Goal: Information Seeking & Learning: Learn about a topic

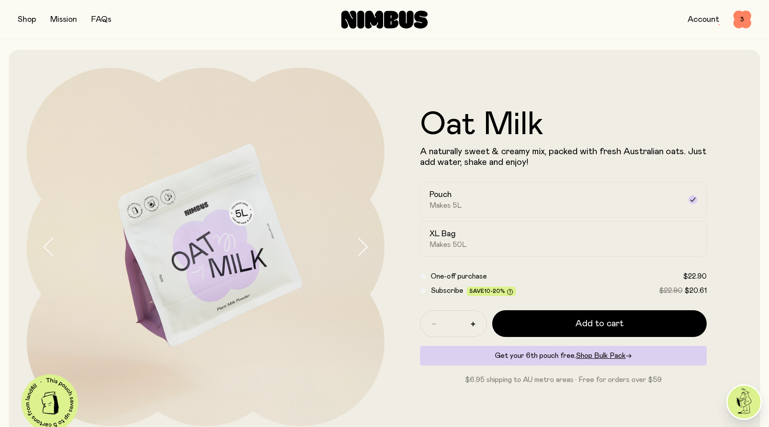
scroll to position [302, 0]
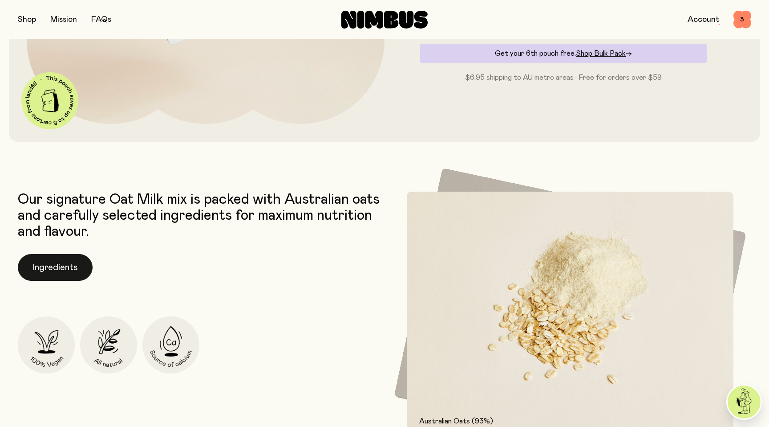
click at [33, 268] on button "Ingredients" at bounding box center [55, 267] width 75 height 27
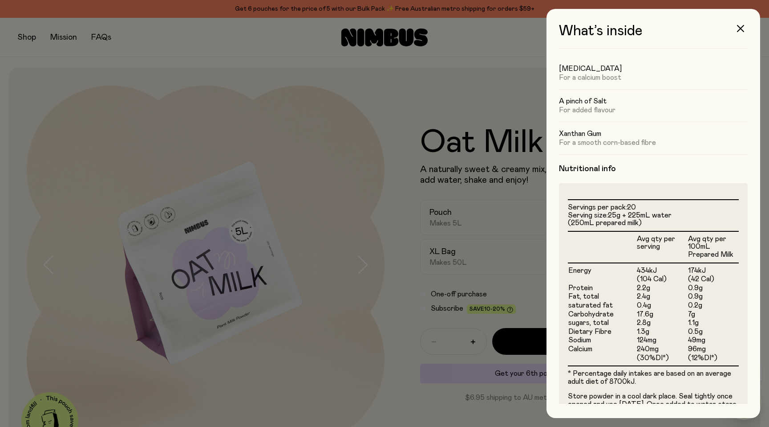
scroll to position [95, 0]
click at [743, 29] on icon "button" at bounding box center [740, 28] width 7 height 7
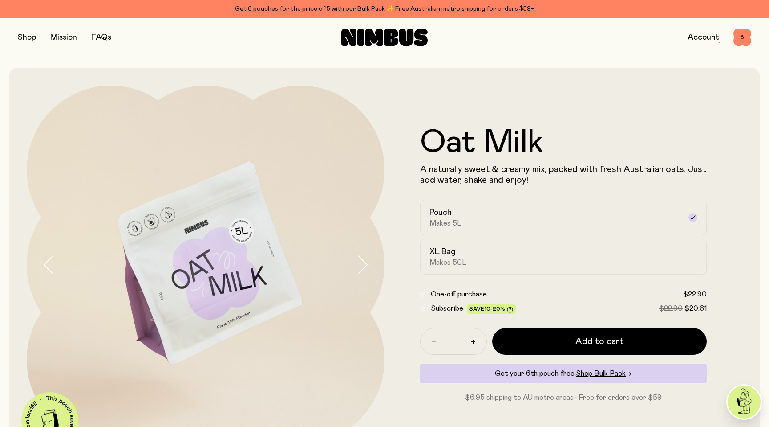
click at [30, 36] on button "button" at bounding box center [27, 37] width 18 height 12
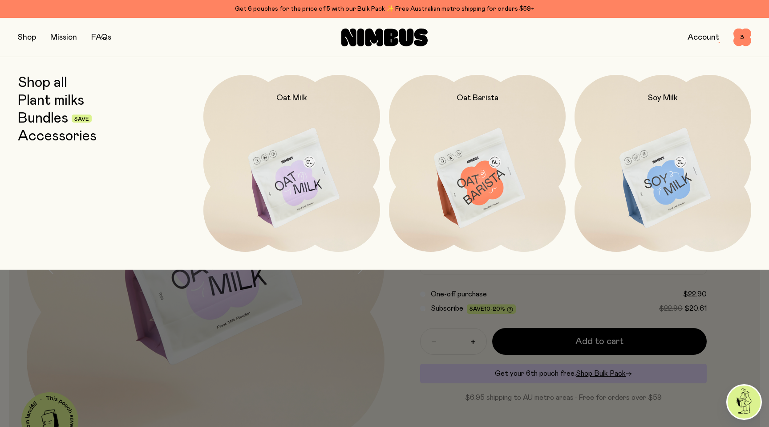
click at [56, 118] on link "Bundles" at bounding box center [43, 118] width 50 height 16
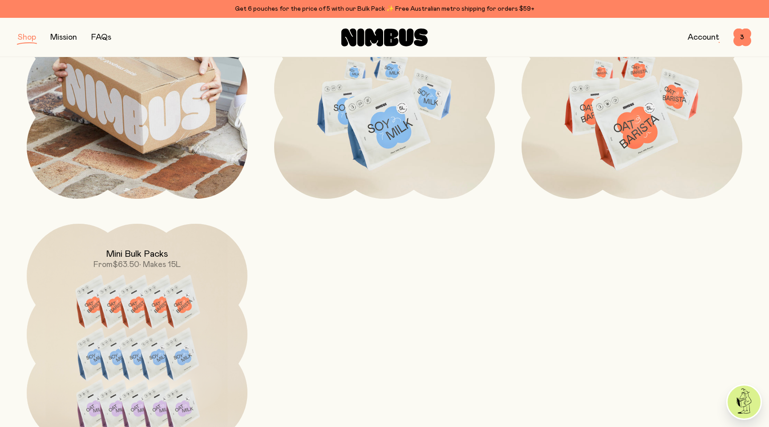
scroll to position [518, 0]
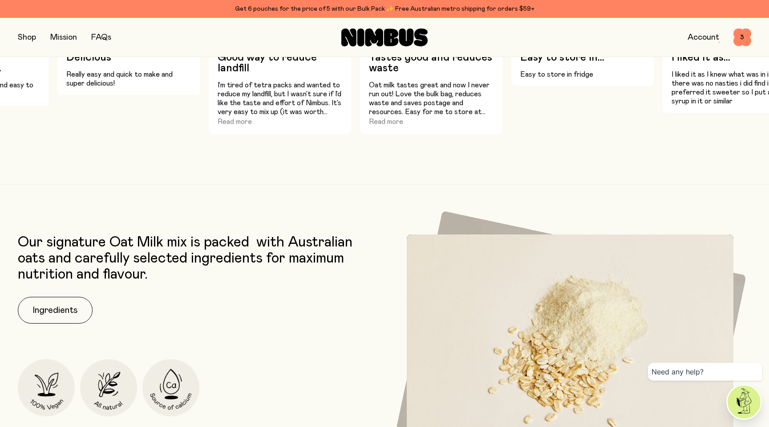
scroll to position [1157, 0]
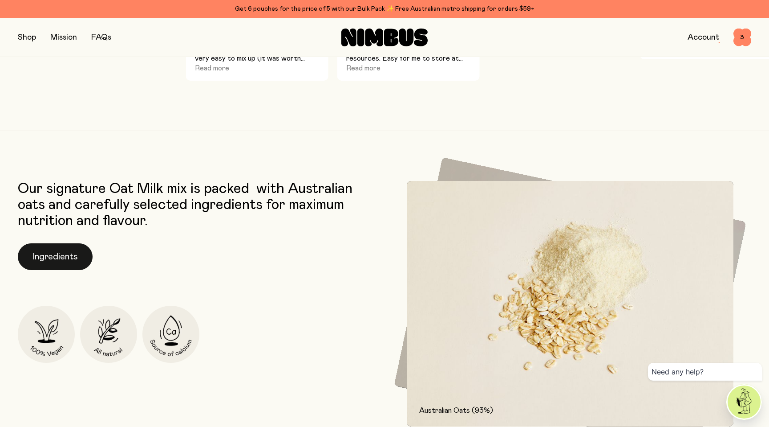
click at [72, 253] on button "Ingredients" at bounding box center [55, 256] width 75 height 27
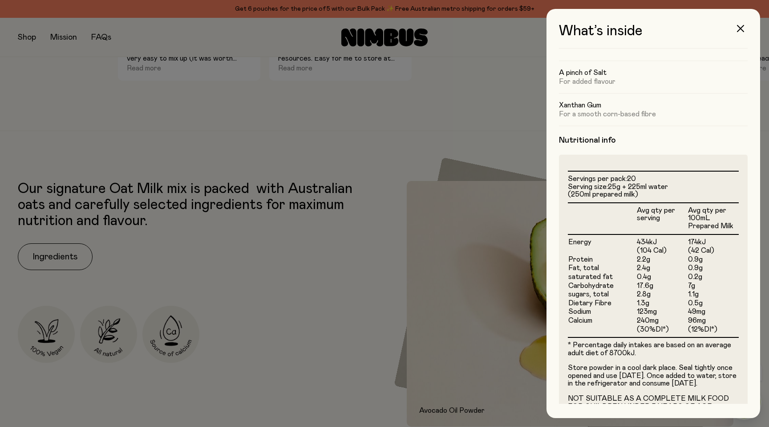
scroll to position [123, 0]
click at [741, 27] on icon "button" at bounding box center [740, 28] width 7 height 7
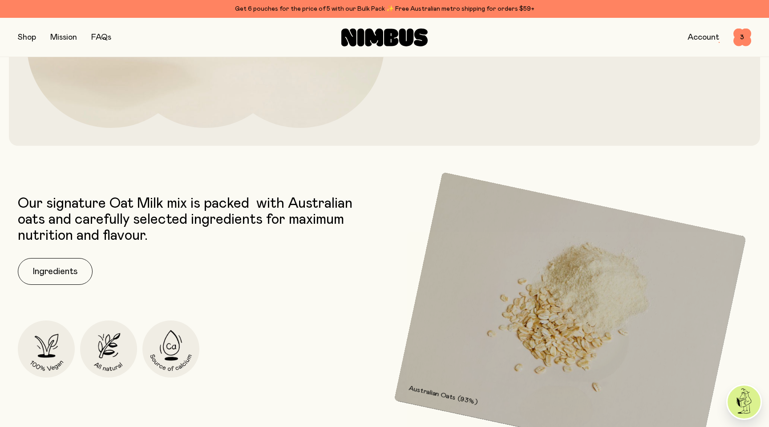
scroll to position [350, 0]
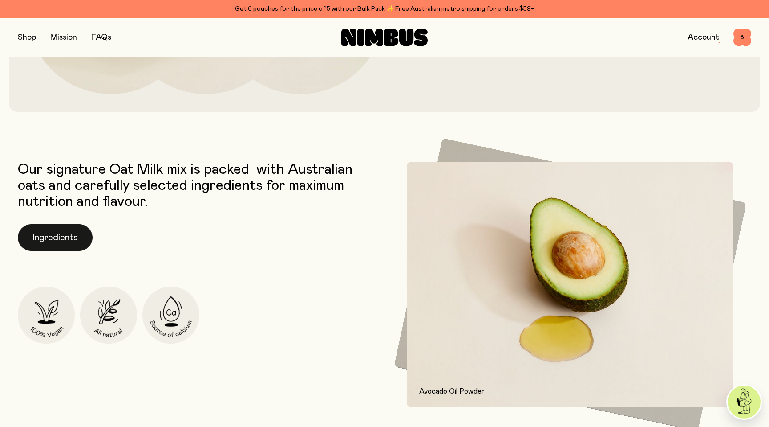
click at [75, 236] on button "Ingredients" at bounding box center [55, 237] width 75 height 27
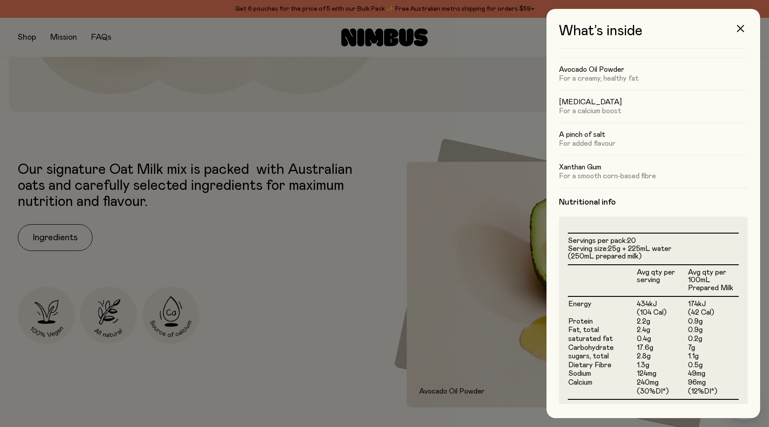
scroll to position [68, 0]
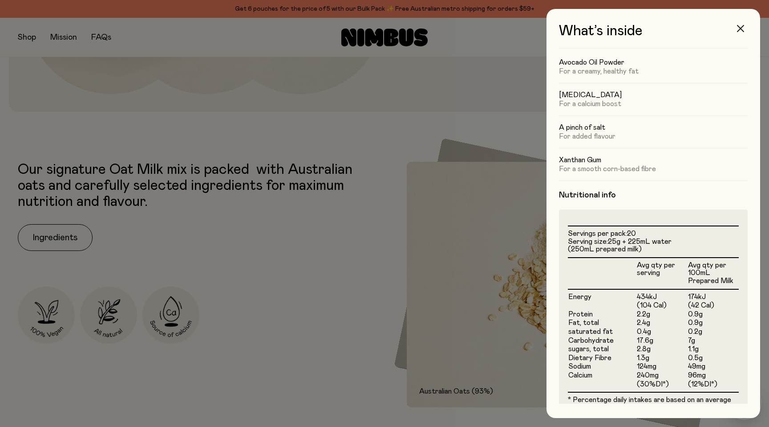
click at [741, 29] on icon "button" at bounding box center [740, 28] width 7 height 7
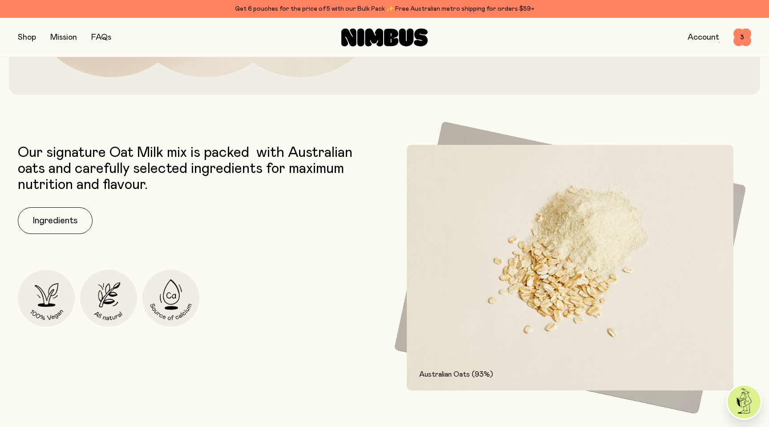
scroll to position [382, 0]
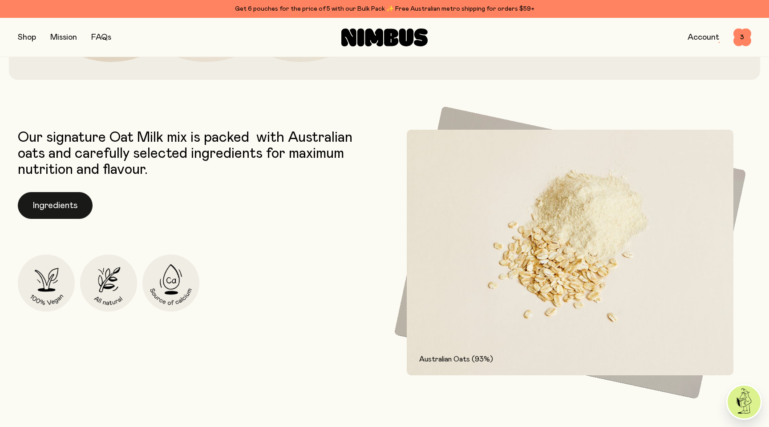
click at [77, 206] on button "Ingredients" at bounding box center [55, 205] width 75 height 27
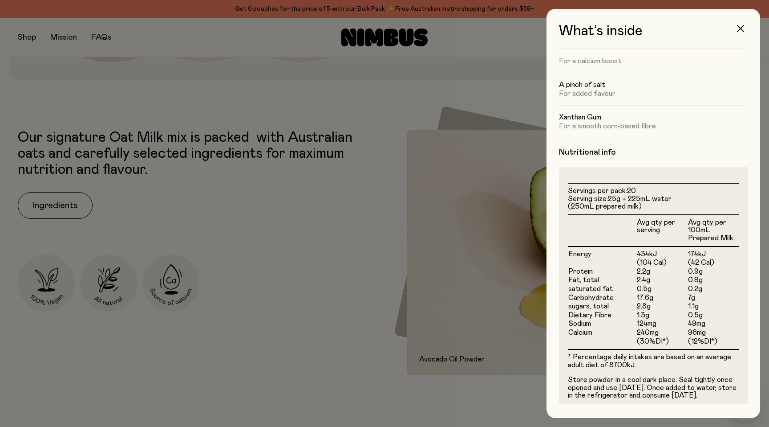
scroll to position [111, 0]
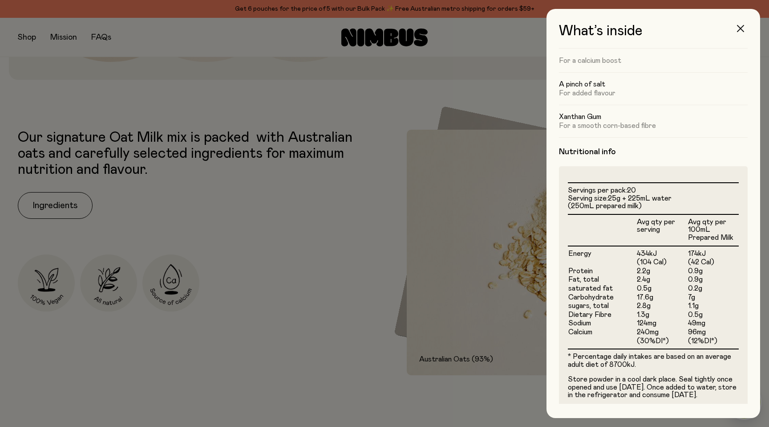
click at [740, 24] on button "button" at bounding box center [740, 28] width 21 height 21
